Goal: Transaction & Acquisition: Purchase product/service

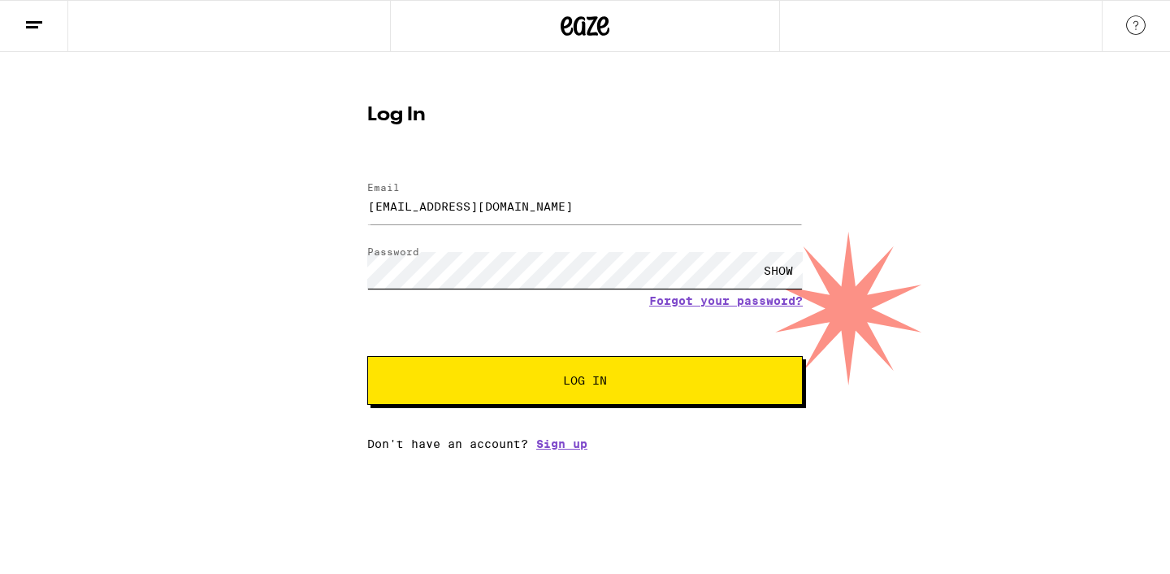
click at [367, 356] on button "Log In" at bounding box center [585, 380] width 436 height 49
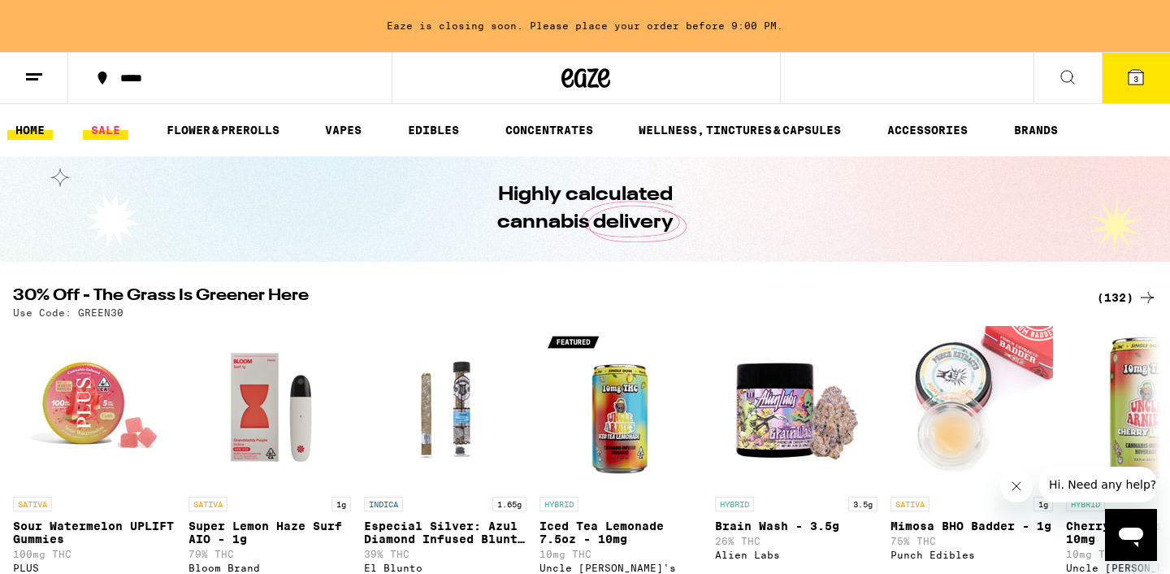
click at [113, 130] on link "SALE" at bounding box center [106, 130] width 46 height 20
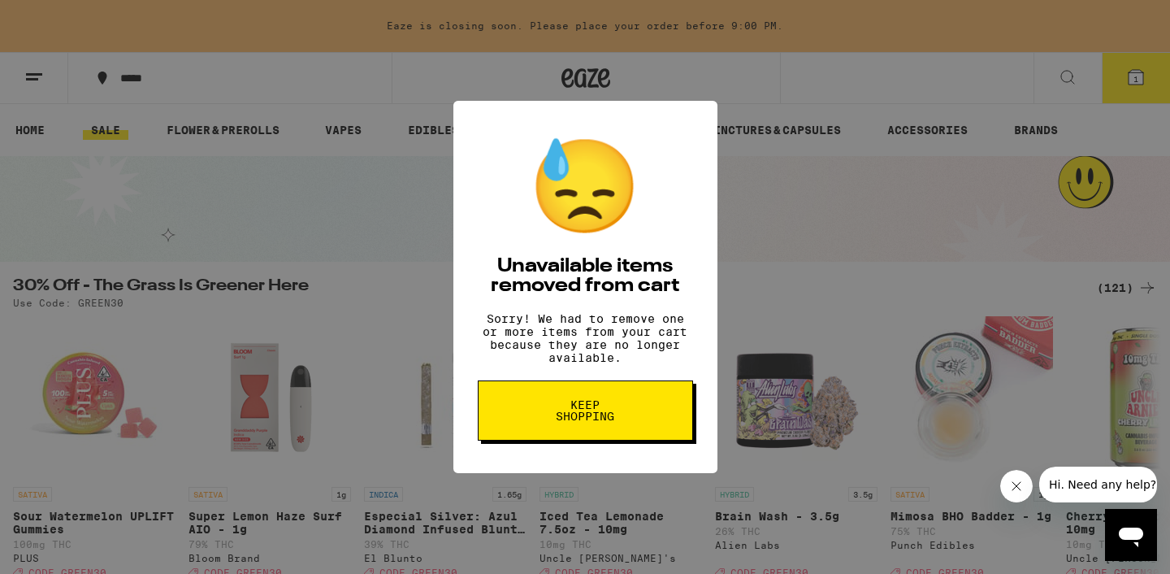
click at [570, 410] on span "Keep Shopping" at bounding box center [586, 410] width 84 height 23
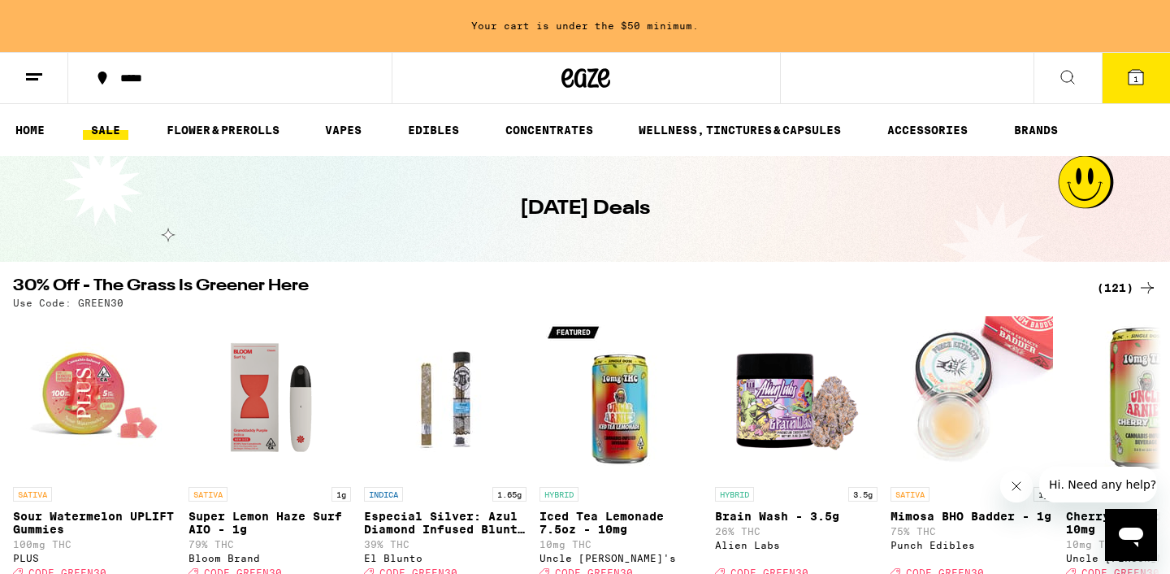
click at [34, 67] on icon at bounding box center [34, 77] width 20 height 20
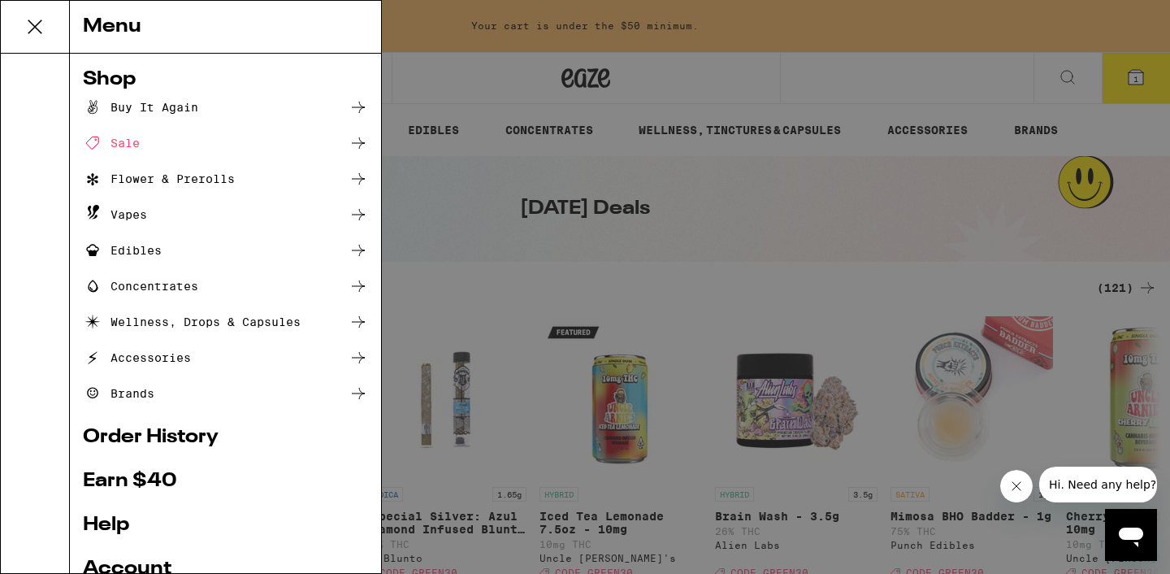
click at [364, 141] on icon at bounding box center [359, 143] width 20 height 20
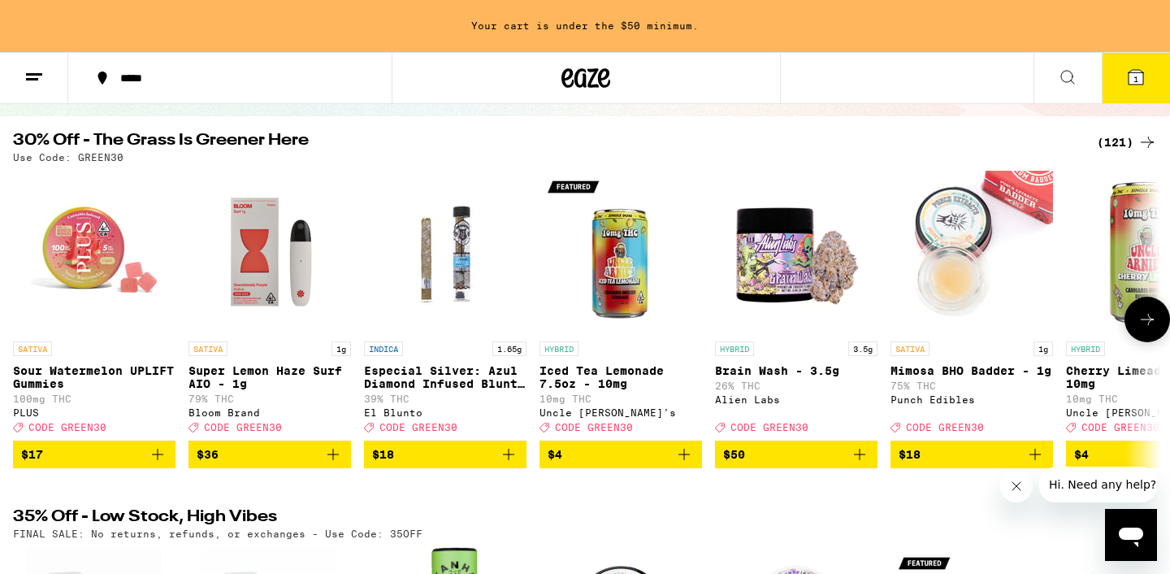
scroll to position [140, 0]
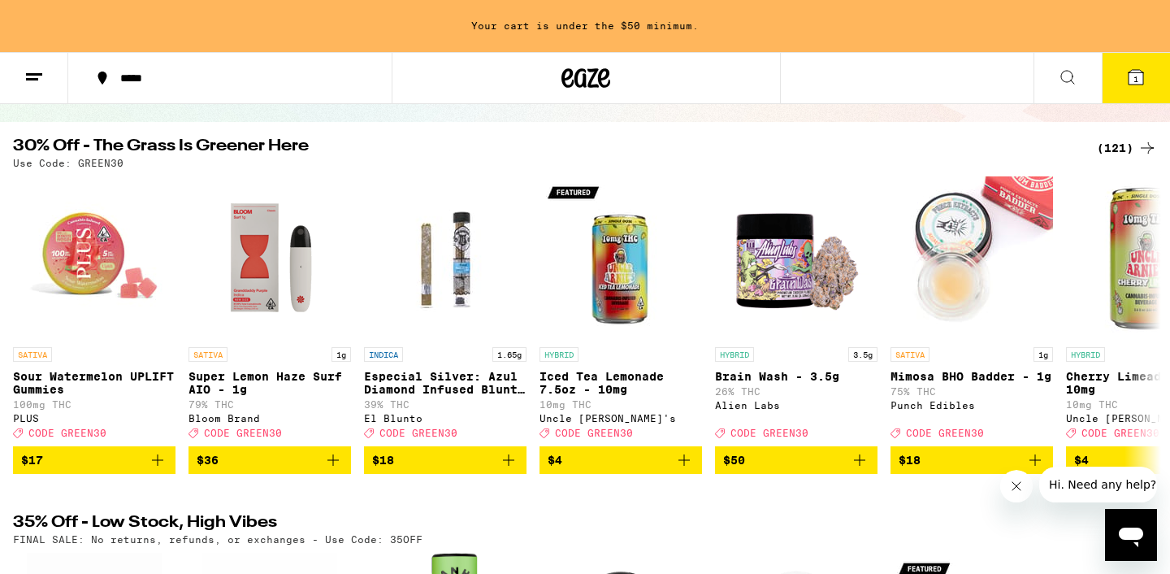
click at [1123, 141] on div "(121)" at bounding box center [1127, 148] width 60 height 20
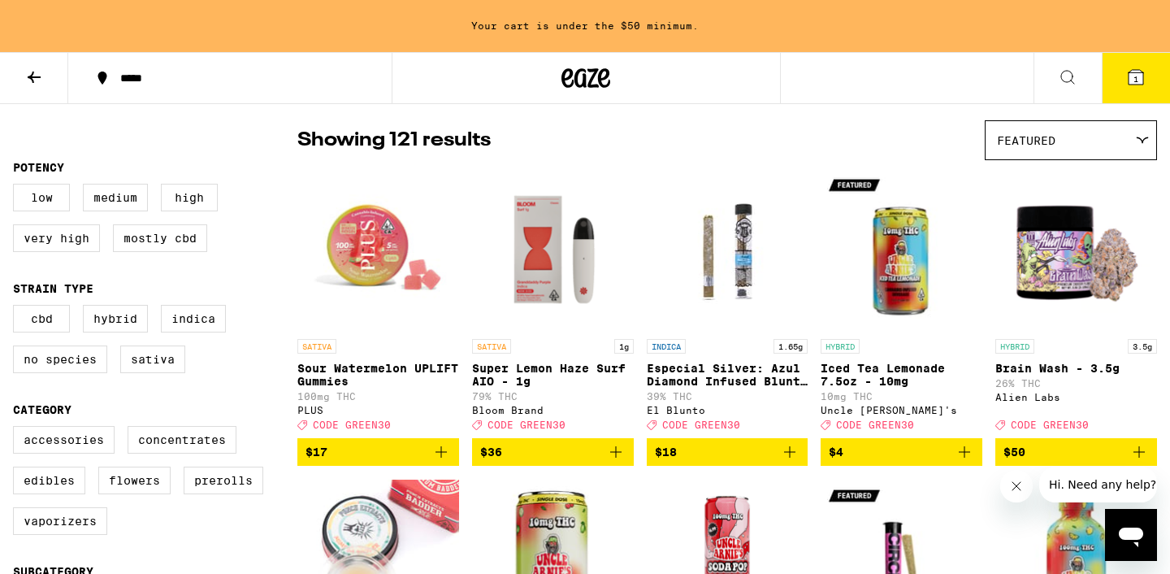
scroll to position [122, 0]
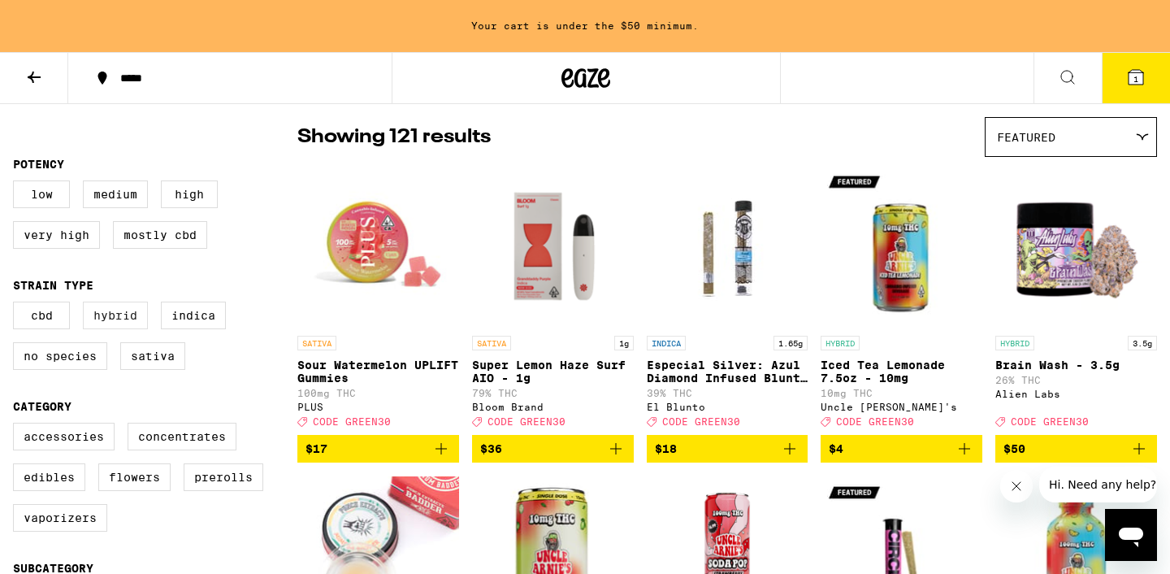
click at [121, 327] on label "Hybrid" at bounding box center [115, 315] width 65 height 28
click at [17, 305] on input "Hybrid" at bounding box center [16, 304] width 1 height 1
checkbox input "true"
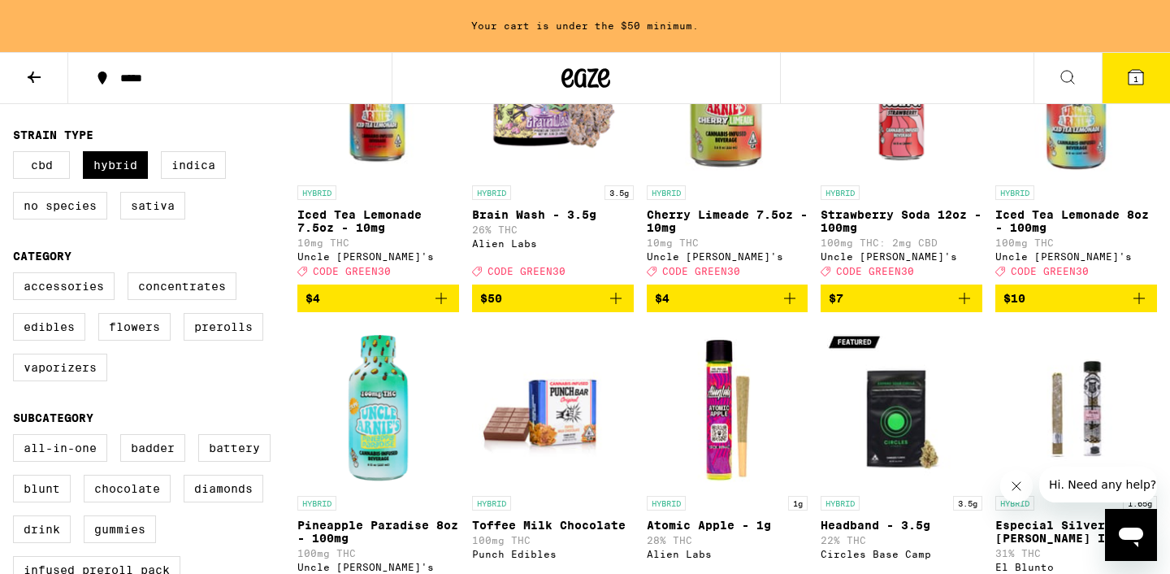
scroll to position [275, 0]
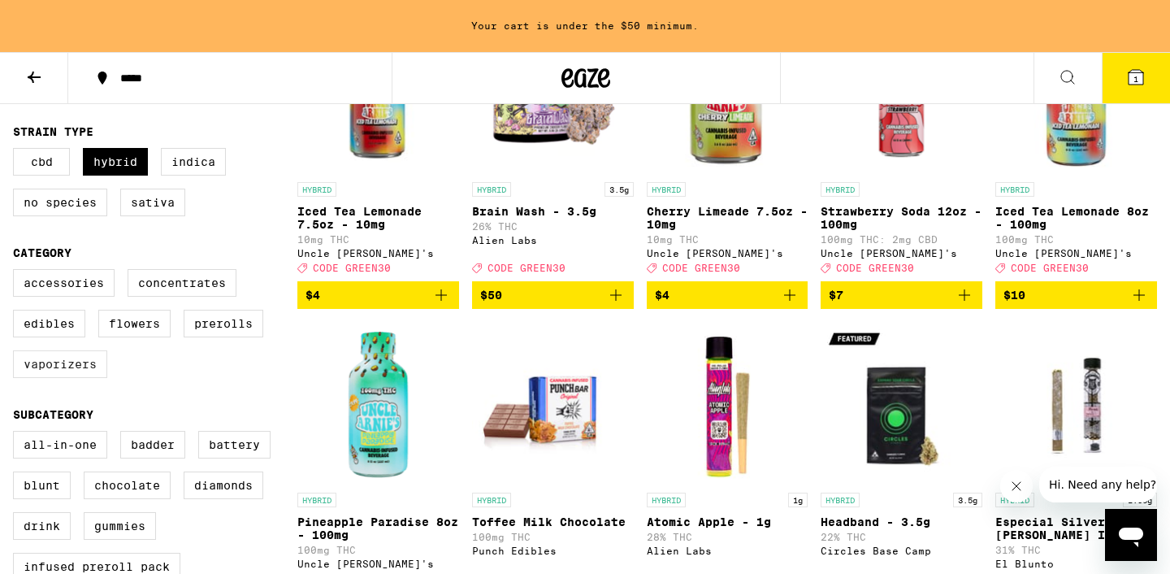
click at [68, 378] on label "Vaporizers" at bounding box center [60, 364] width 94 height 28
click at [17, 272] on input "Vaporizers" at bounding box center [16, 271] width 1 height 1
checkbox input "true"
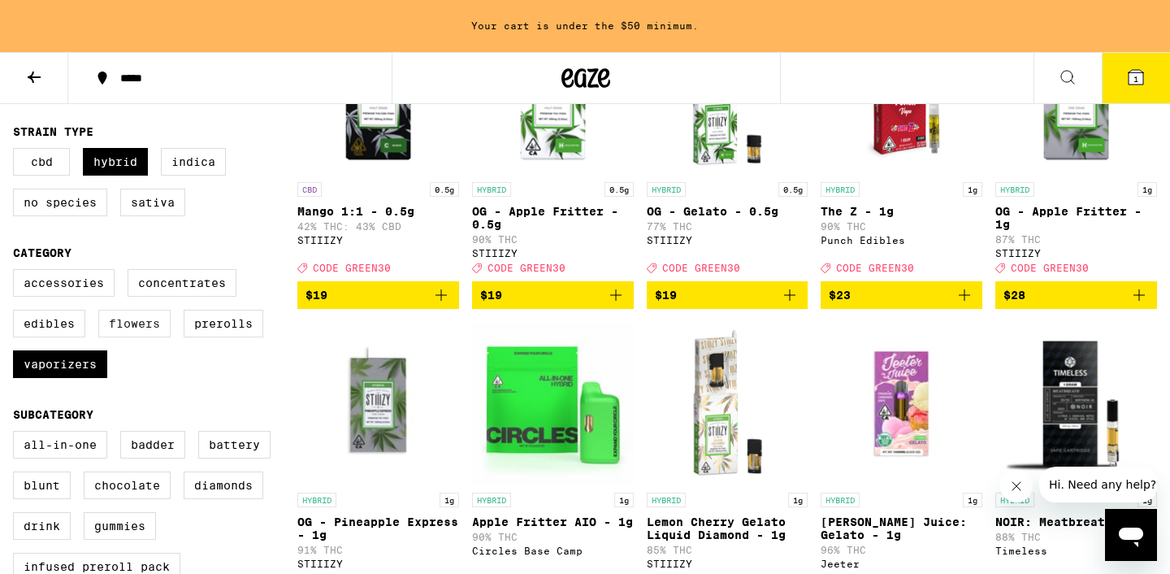
click at [133, 337] on label "Flowers" at bounding box center [134, 324] width 72 height 28
click at [17, 272] on input "Flowers" at bounding box center [16, 271] width 1 height 1
checkbox input "true"
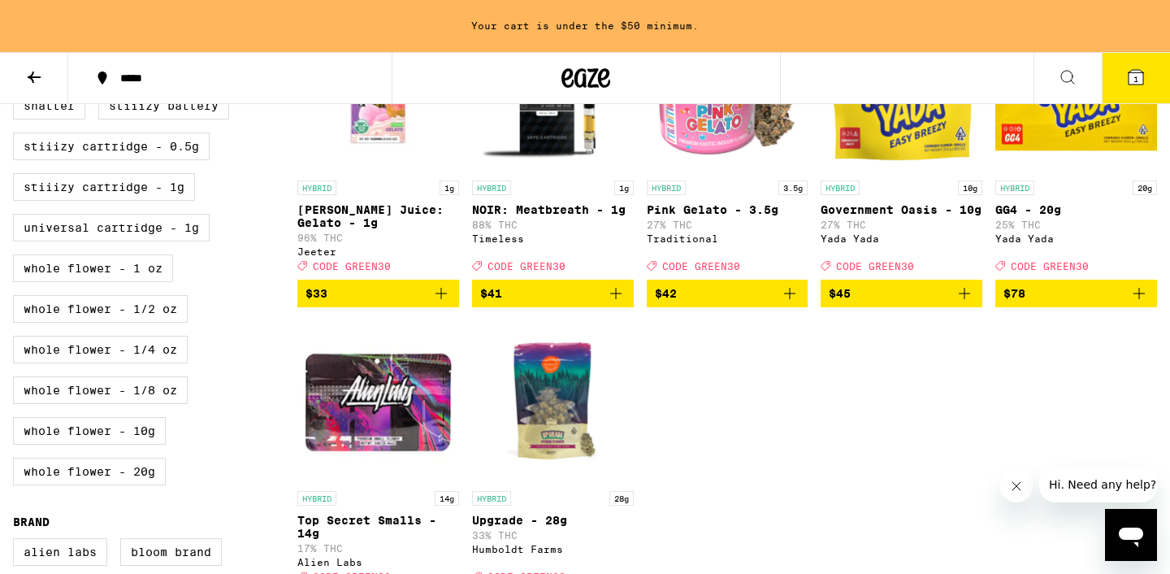
scroll to position [897, 0]
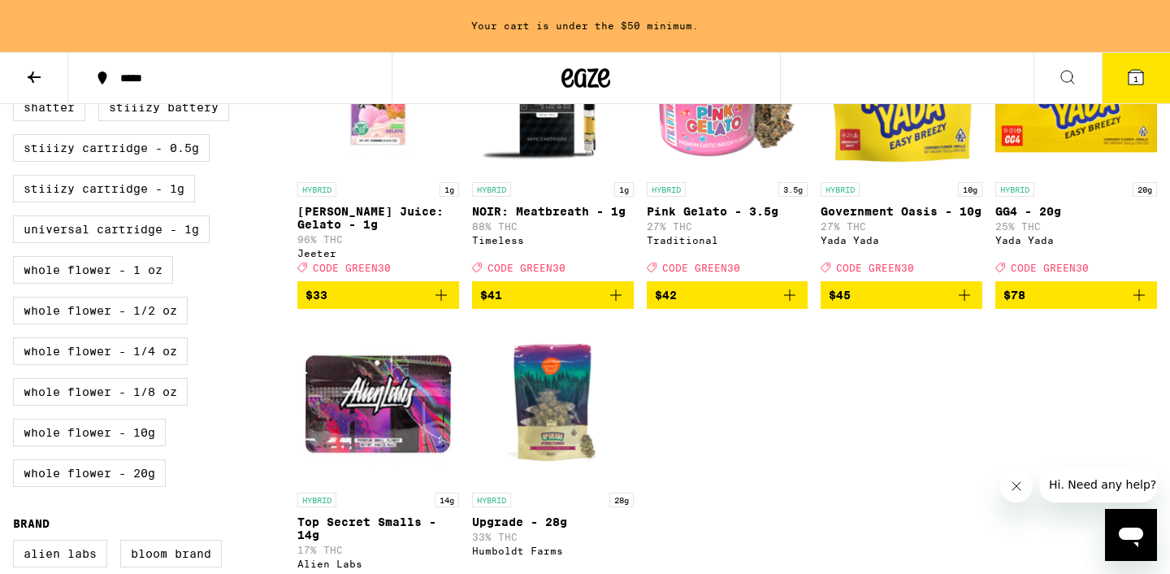
click at [876, 305] on span "$45" at bounding box center [901, 295] width 145 height 20
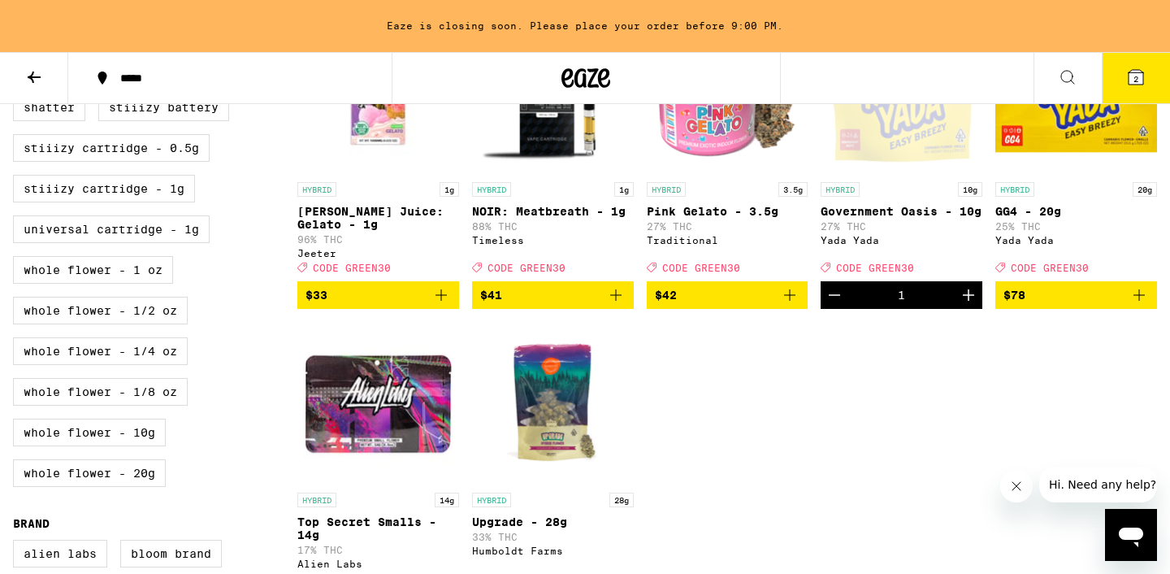
click at [1135, 70] on icon at bounding box center [1136, 77] width 15 height 15
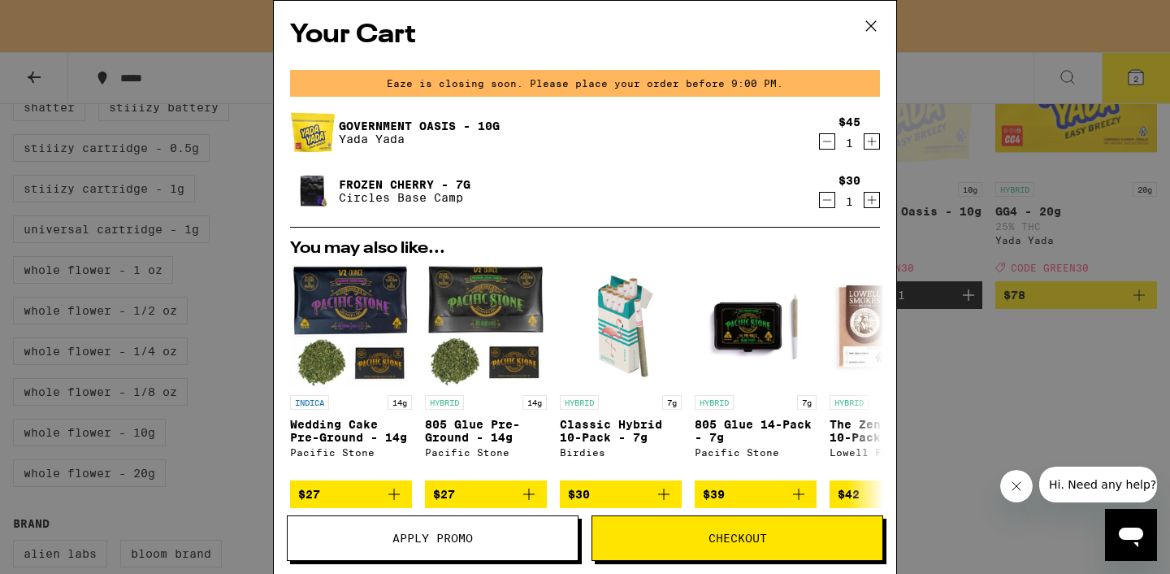
click at [827, 205] on icon "Decrement" at bounding box center [827, 200] width 15 height 20
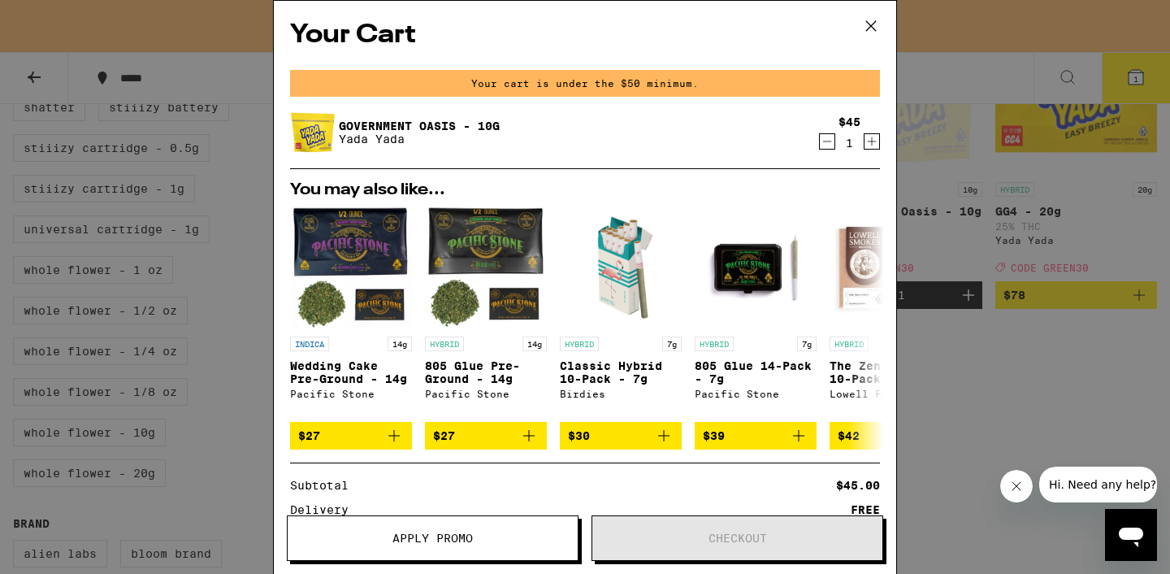
click at [874, 26] on icon at bounding box center [871, 26] width 24 height 24
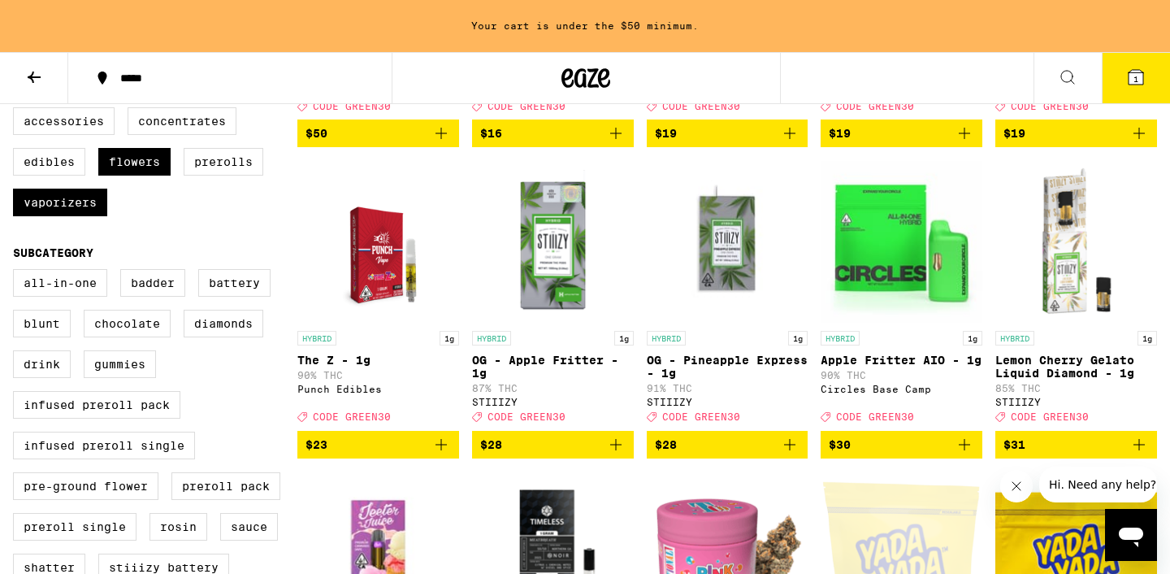
scroll to position [436, 0]
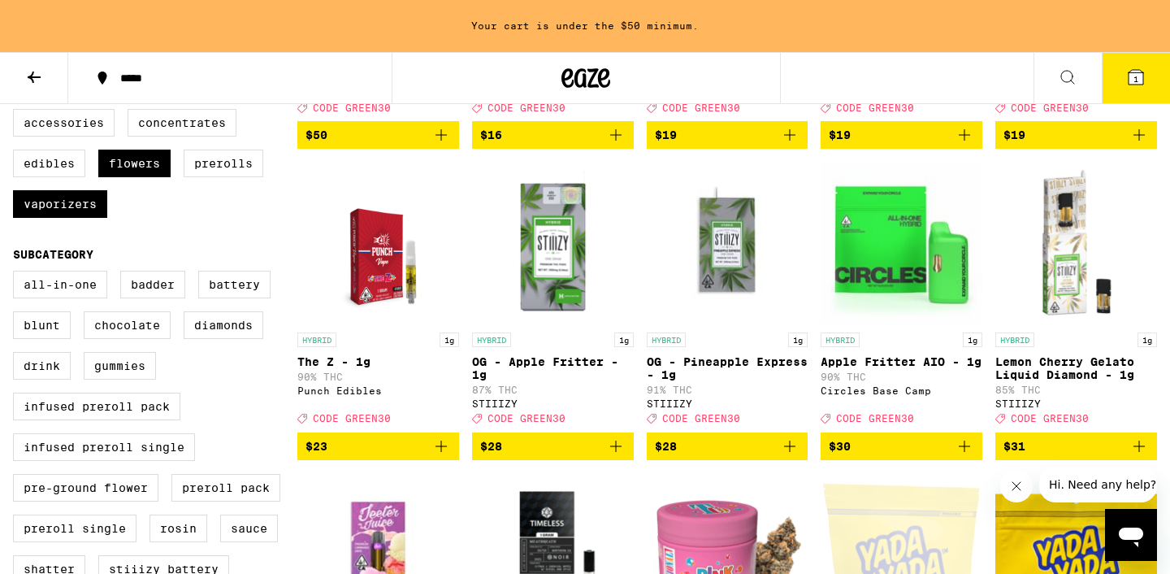
click at [748, 268] on img "Open page for OG - Pineapple Express - 1g from STIIIZY" at bounding box center [728, 243] width 162 height 163
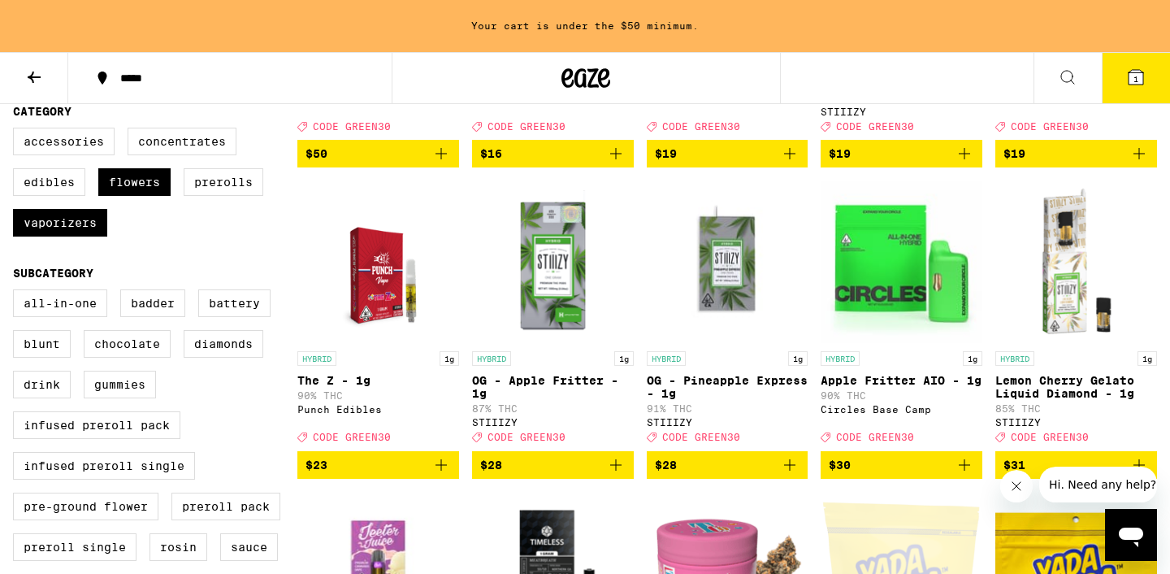
scroll to position [431, 0]
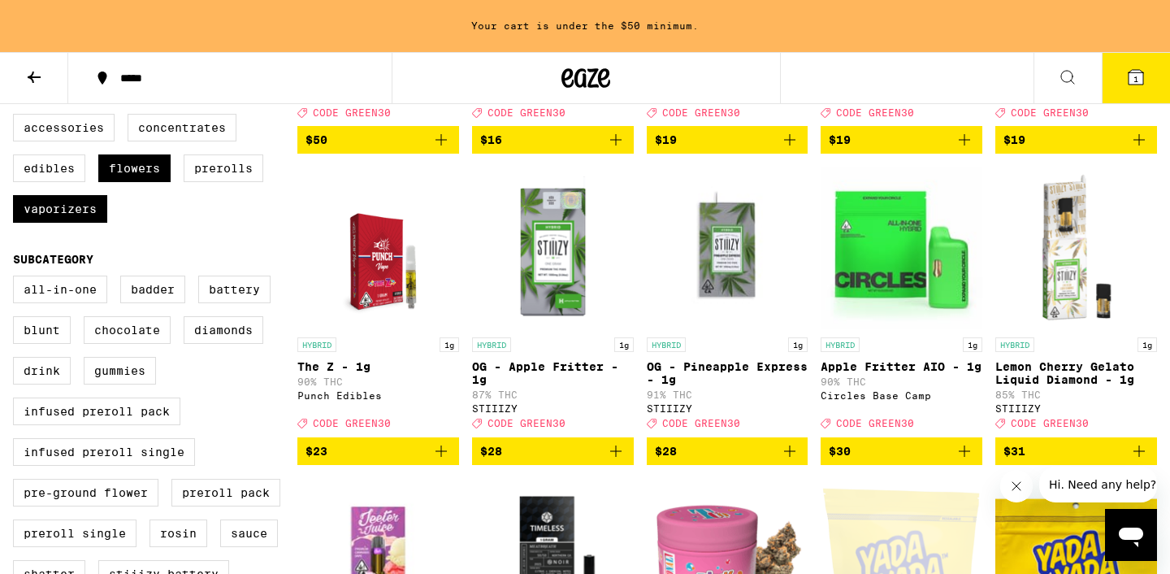
click at [964, 457] on icon "Add to bag" at bounding box center [964, 450] width 11 height 11
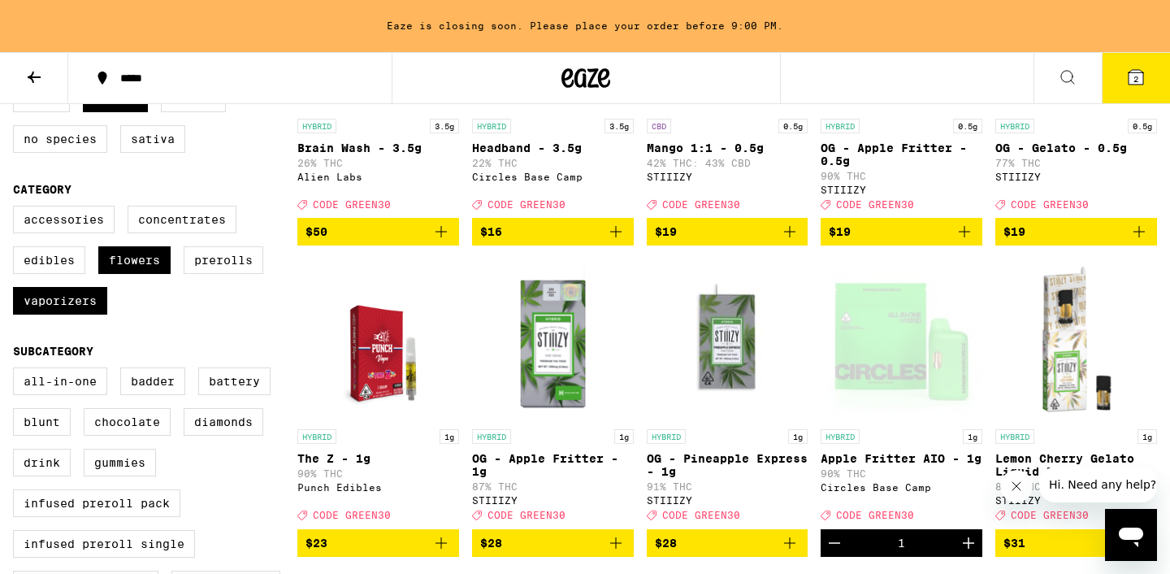
scroll to position [20, 0]
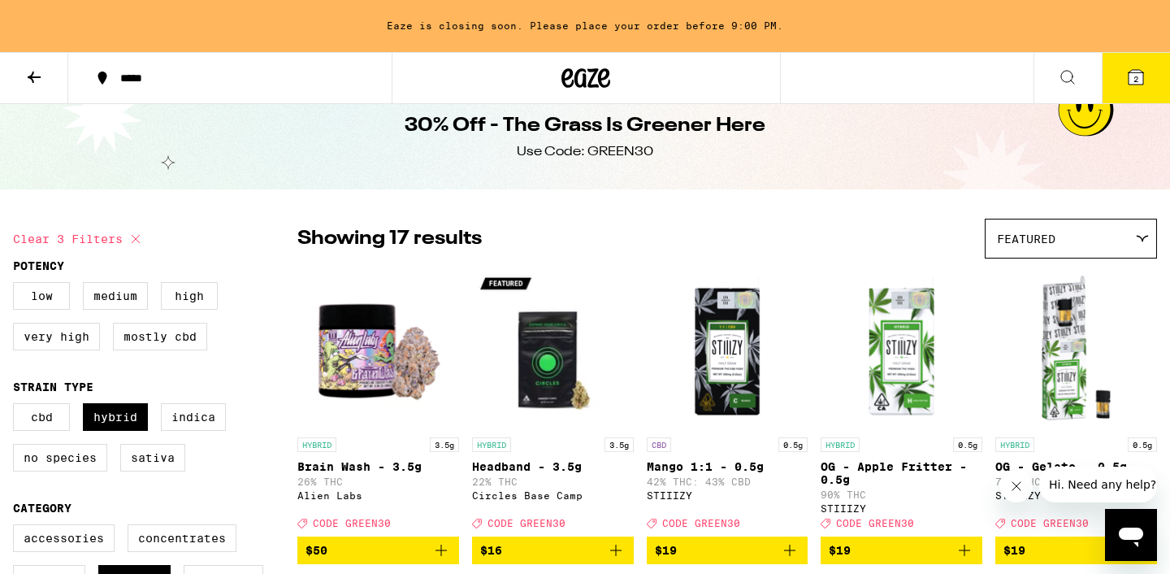
click at [1126, 86] on icon at bounding box center [1136, 77] width 20 height 20
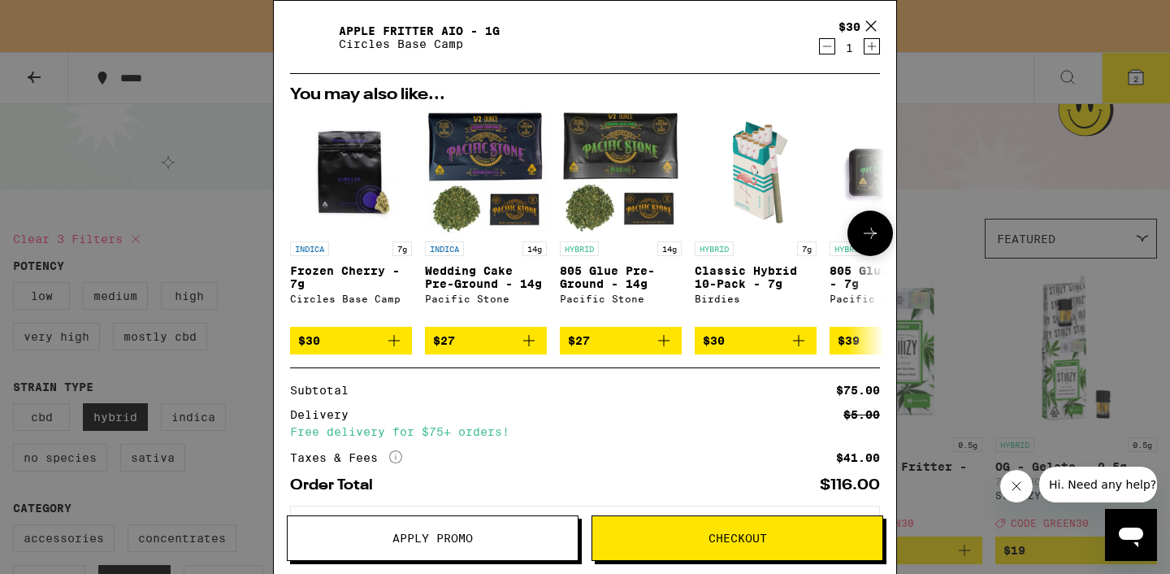
scroll to position [232, 0]
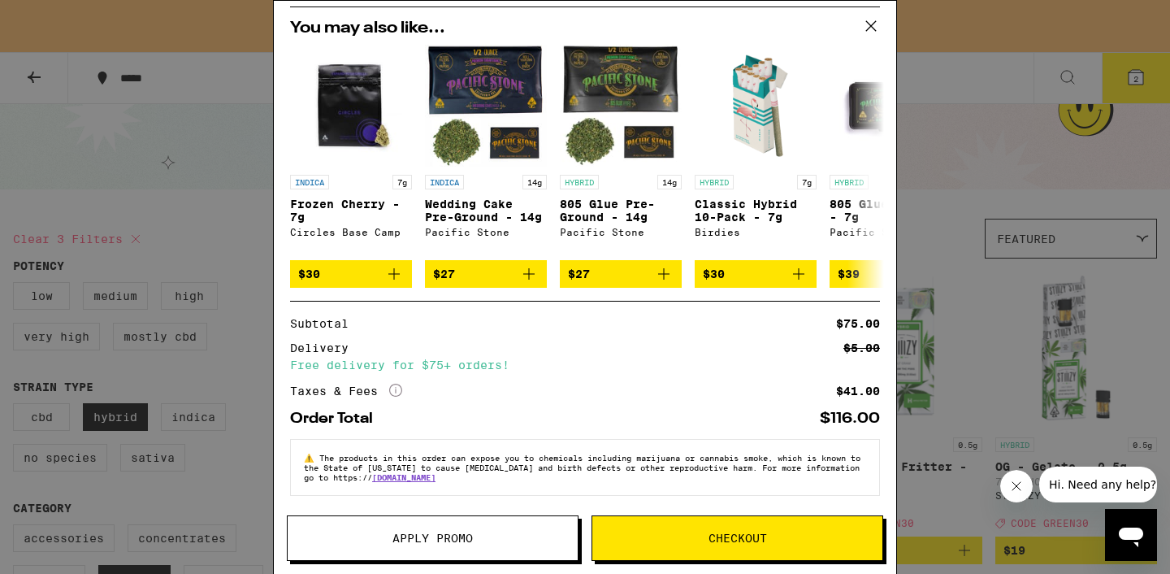
click at [806, 534] on span "Checkout" at bounding box center [737, 537] width 290 height 11
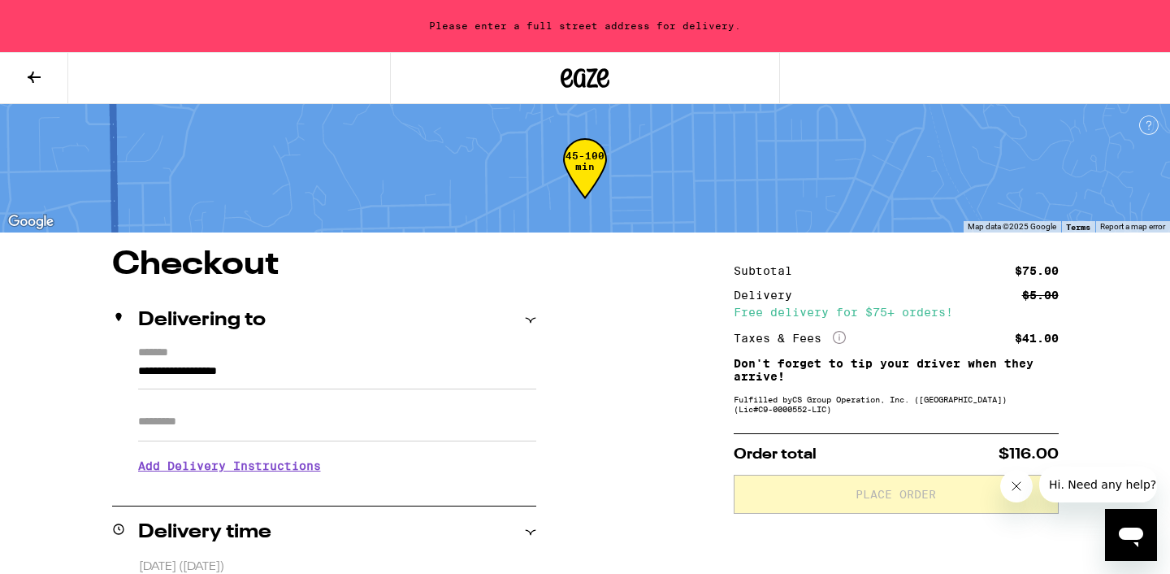
click at [340, 370] on input "**********" at bounding box center [337, 376] width 398 height 28
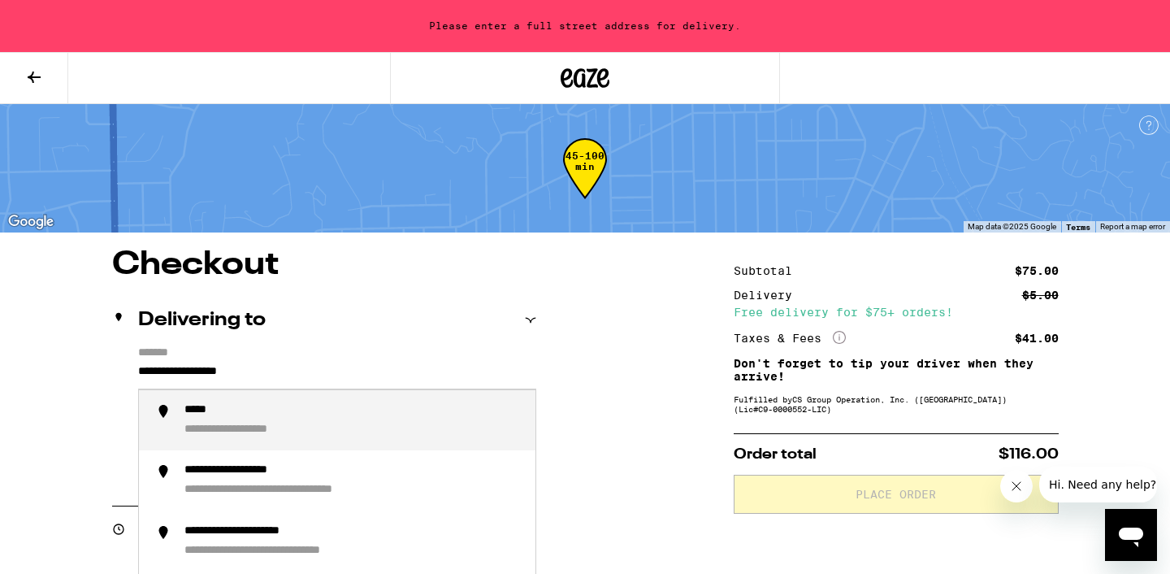
click at [340, 370] on input "**********" at bounding box center [337, 376] width 398 height 28
type input "**********"
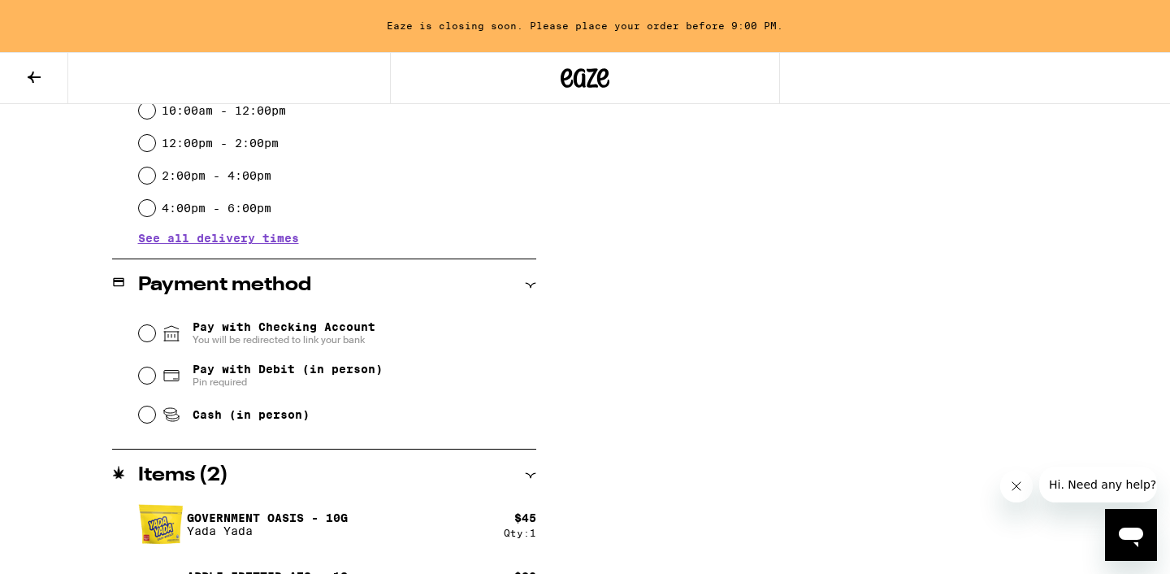
scroll to position [547, 0]
click at [150, 413] on input "Cash (in person)" at bounding box center [147, 413] width 16 height 16
radio input "true"
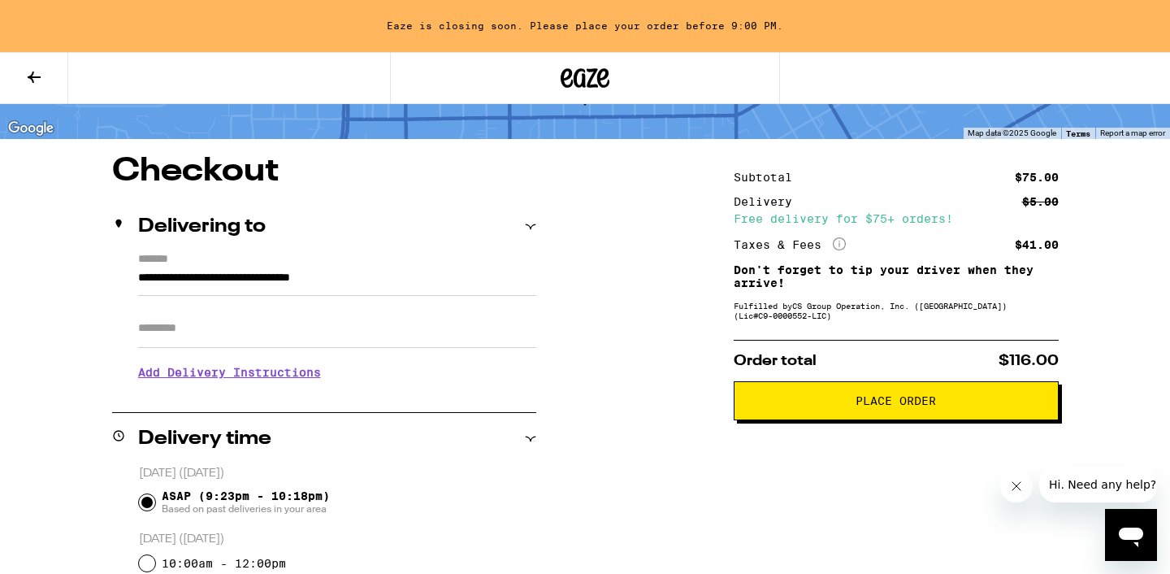
scroll to position [0, 0]
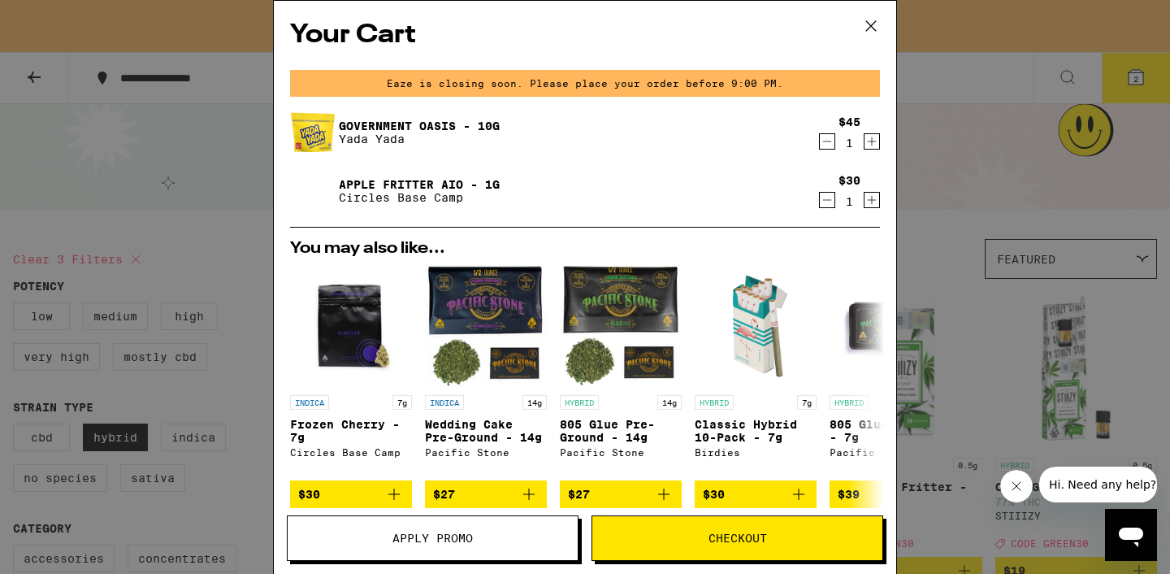
click at [863, 23] on icon at bounding box center [871, 26] width 24 height 24
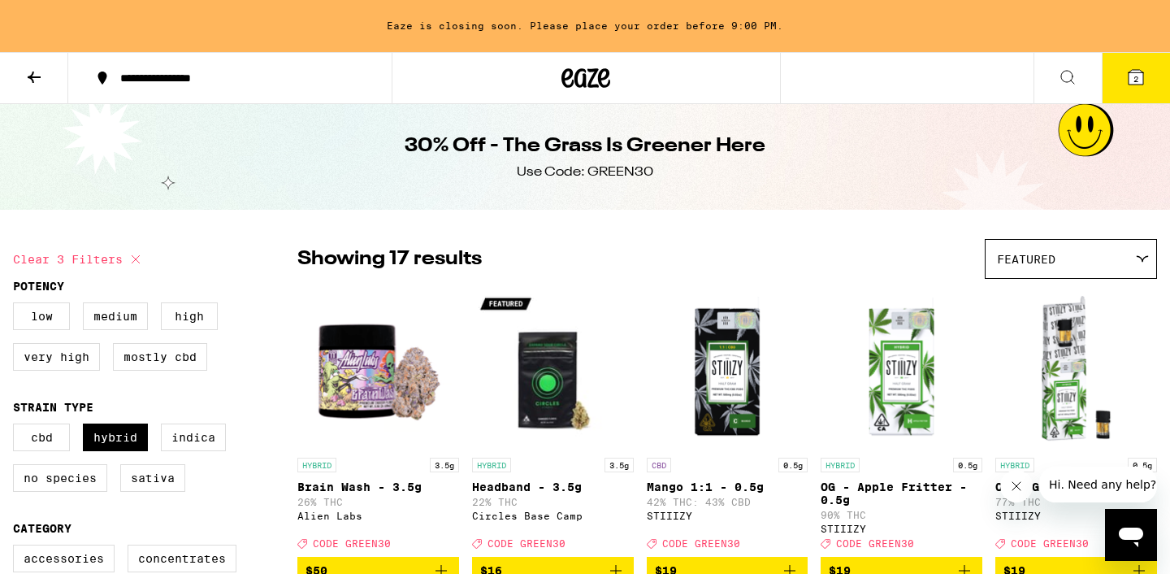
click at [1139, 82] on icon at bounding box center [1136, 77] width 15 height 15
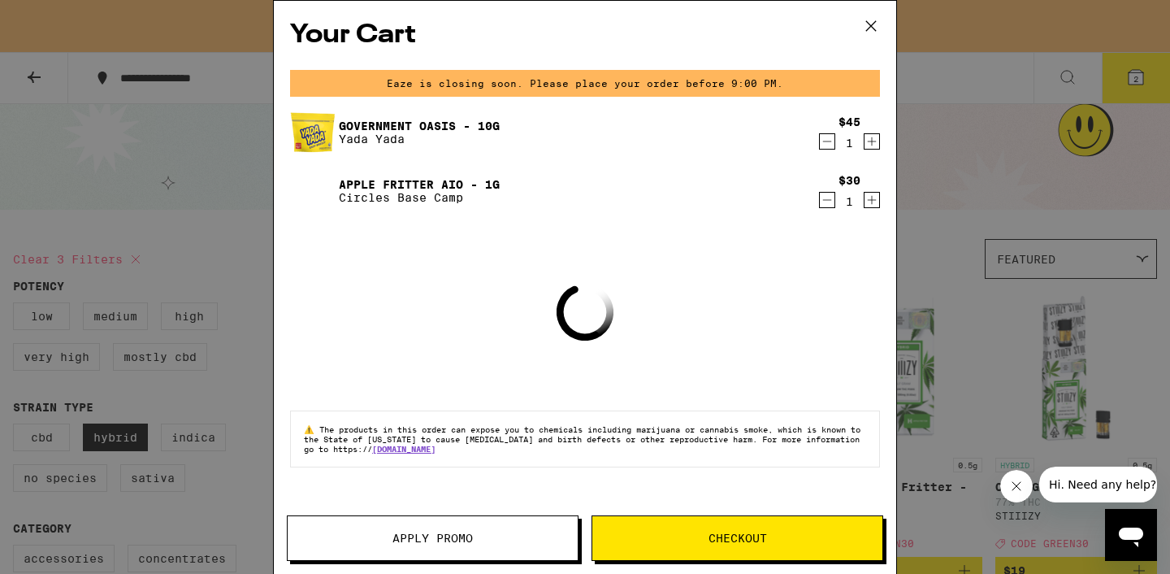
click at [468, 546] on button "Apply Promo" at bounding box center [433, 538] width 292 height 46
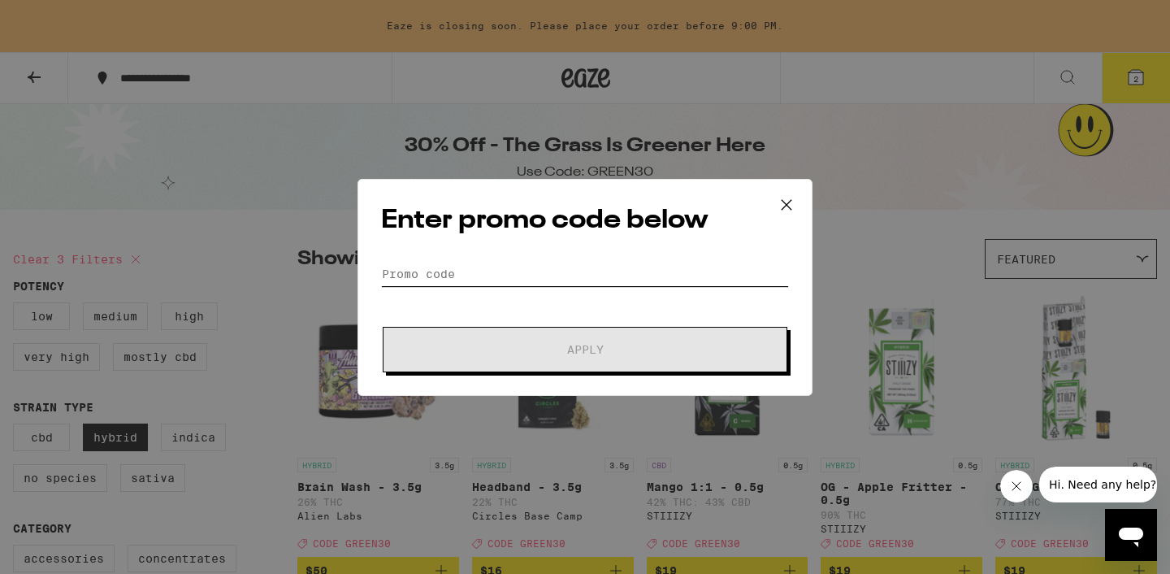
click at [484, 266] on input "Promo Code" at bounding box center [585, 274] width 408 height 24
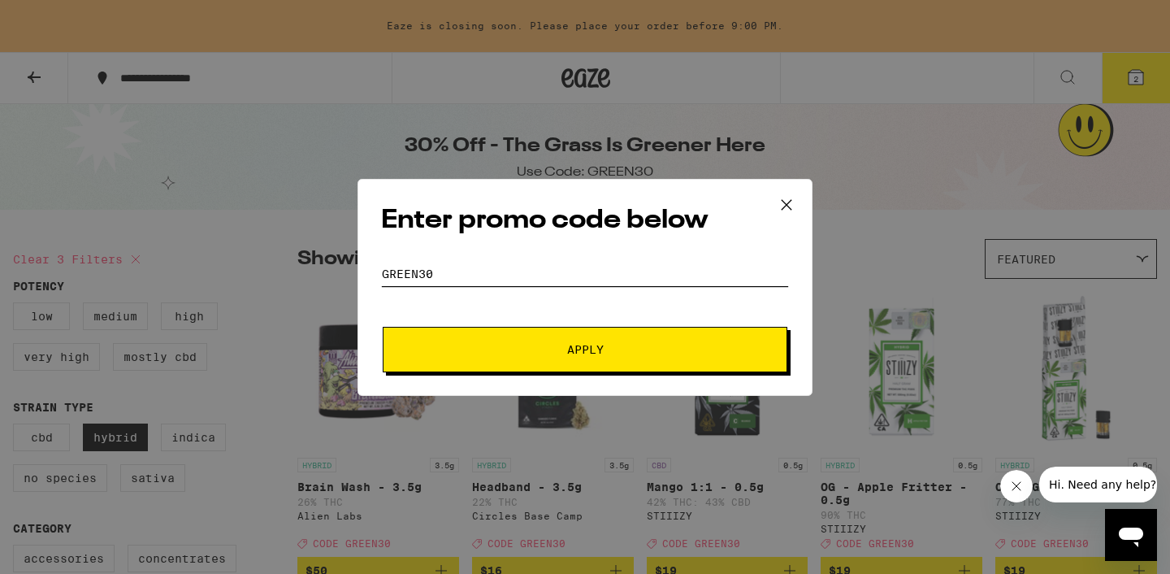
type input "green30"
click at [383, 327] on button "Apply" at bounding box center [585, 350] width 405 height 46
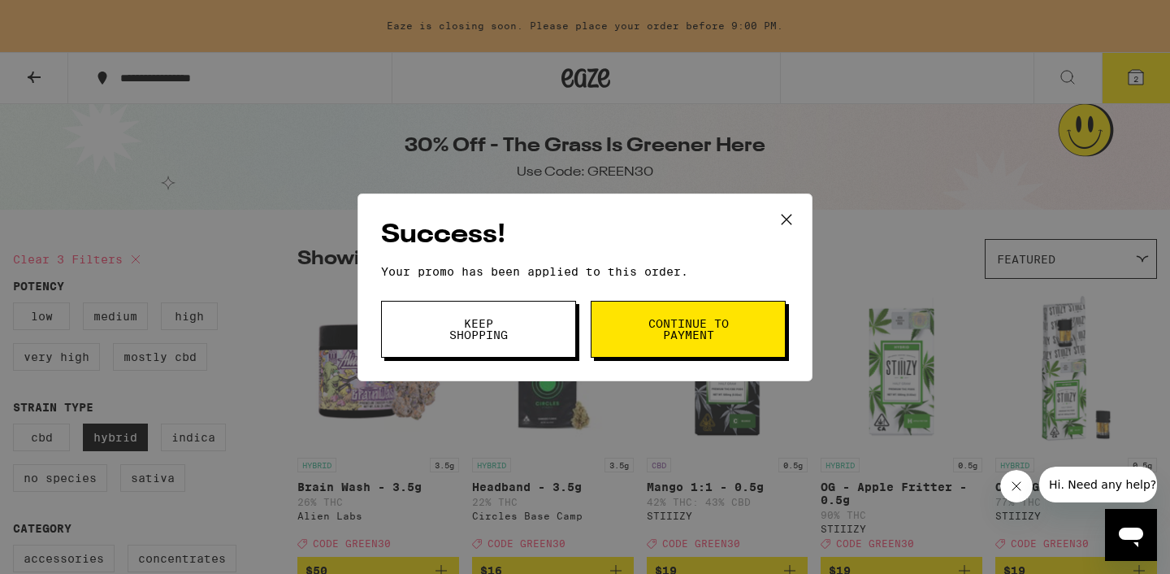
click at [692, 330] on span "Continue to payment" at bounding box center [688, 329] width 83 height 23
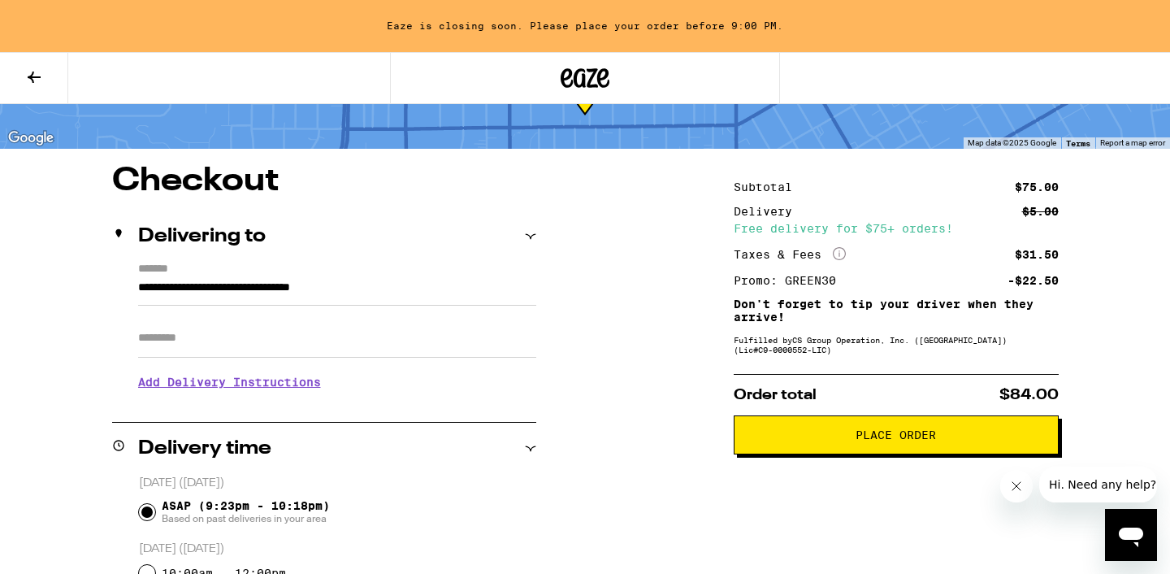
scroll to position [147, 0]
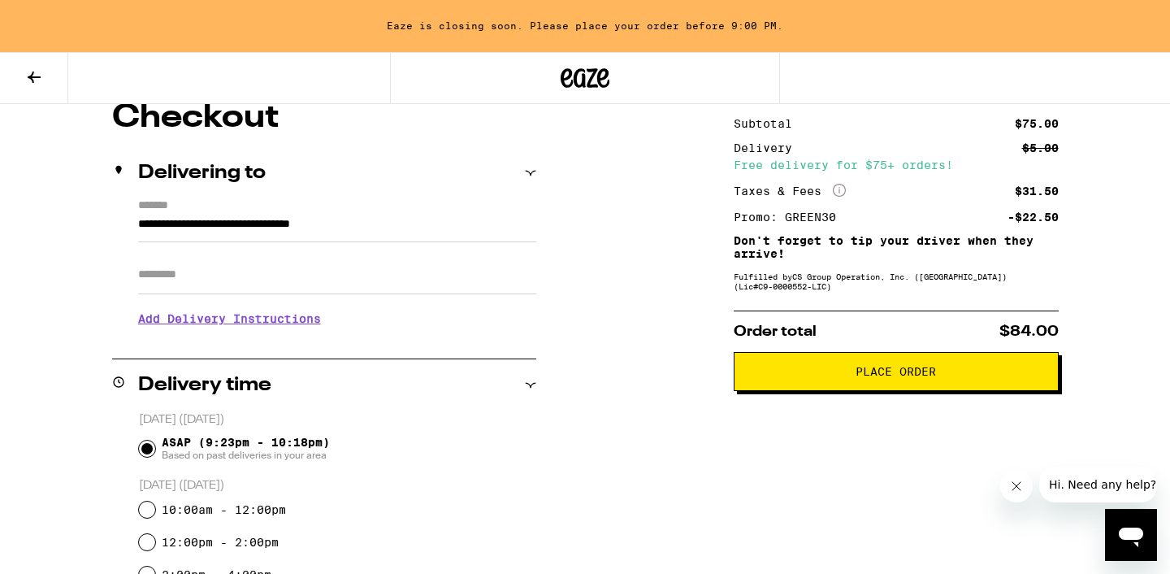
click at [876, 375] on span "Place Order" at bounding box center [896, 371] width 80 height 11
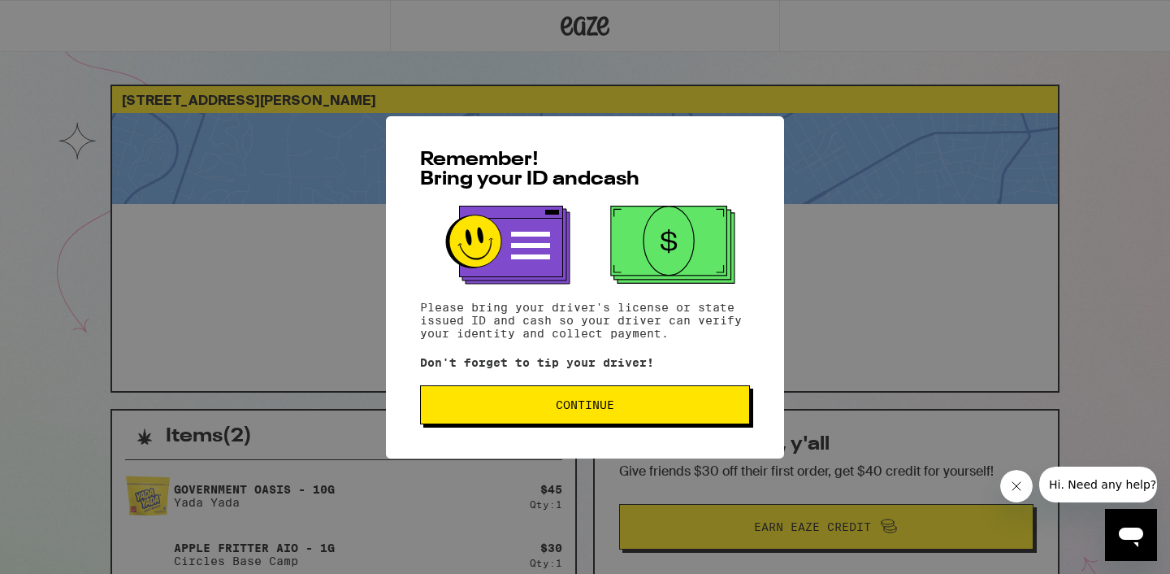
click at [603, 410] on span "Continue" at bounding box center [585, 404] width 59 height 11
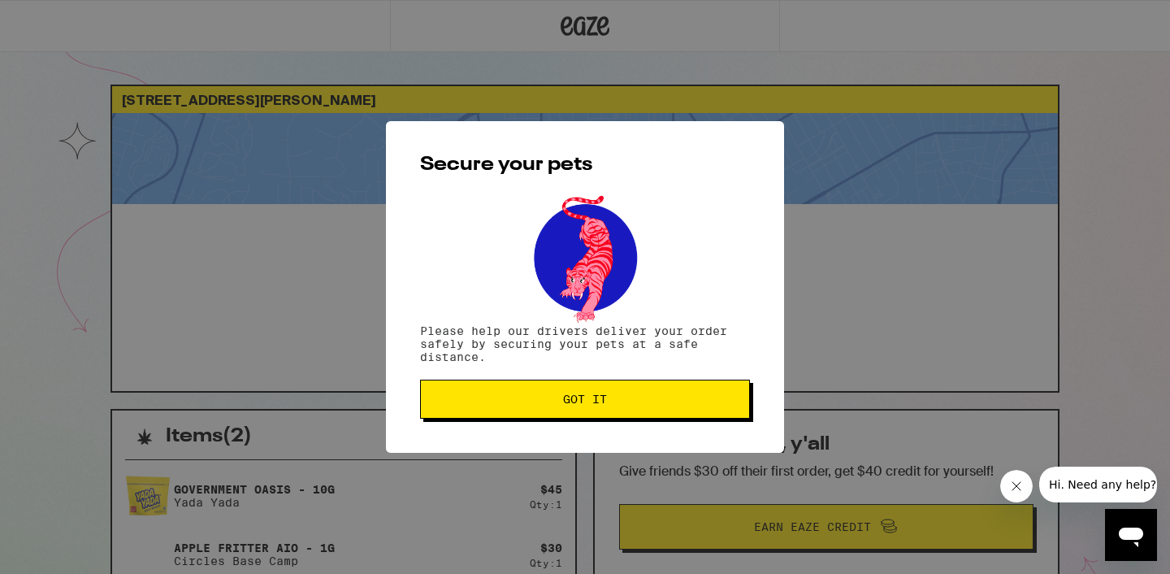
click at [552, 404] on span "Got it" at bounding box center [585, 398] width 302 height 11
